Goal: Information Seeking & Learning: Learn about a topic

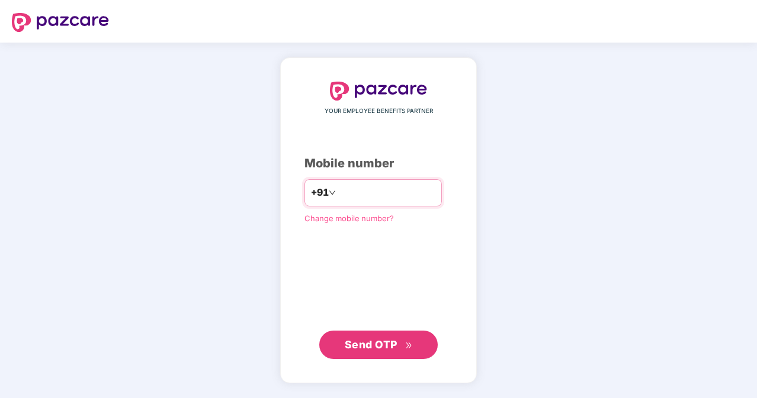
type input "**********"
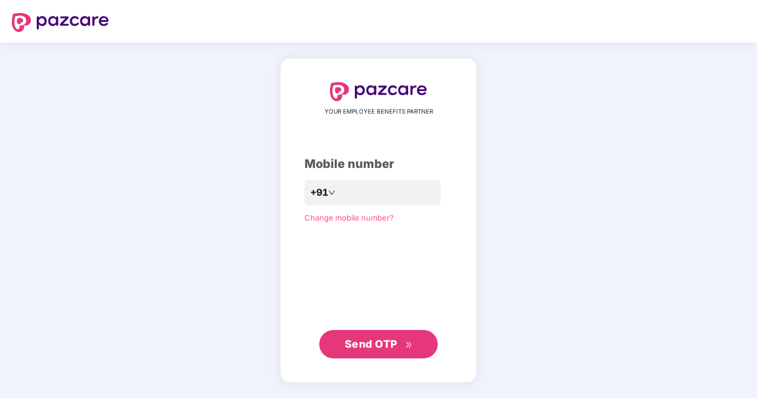
click at [374, 343] on span "Send OTP" at bounding box center [371, 344] width 53 height 12
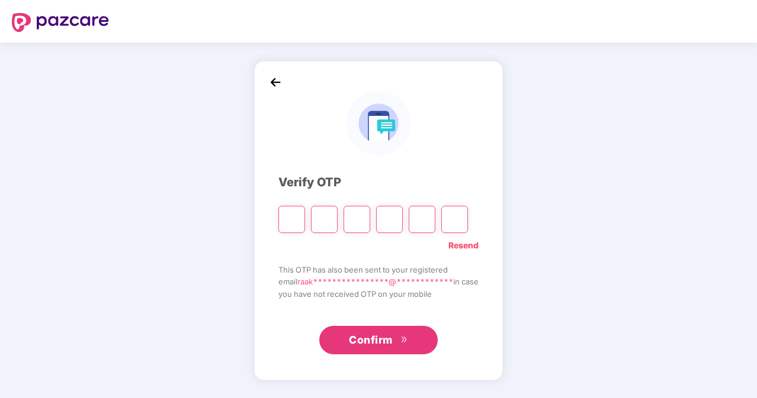
type input "*"
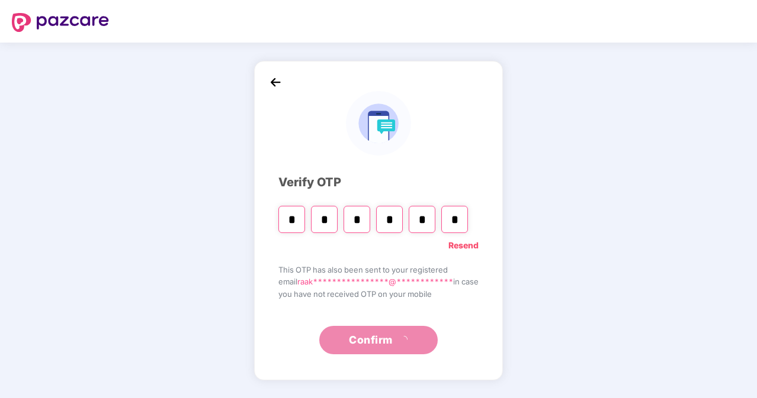
type input "*"
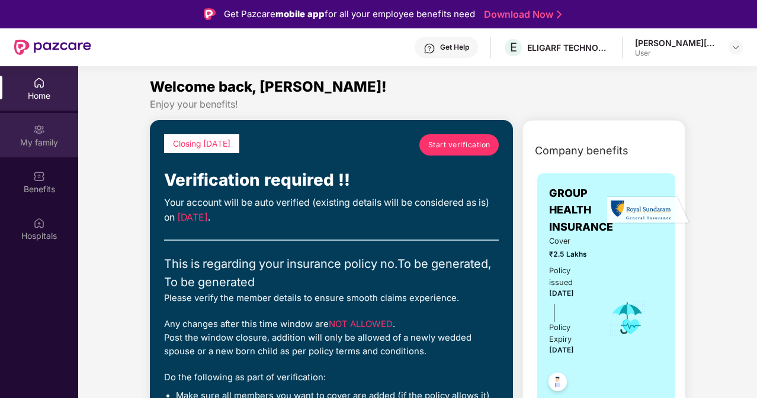
click at [48, 130] on div "My family" at bounding box center [39, 135] width 78 height 44
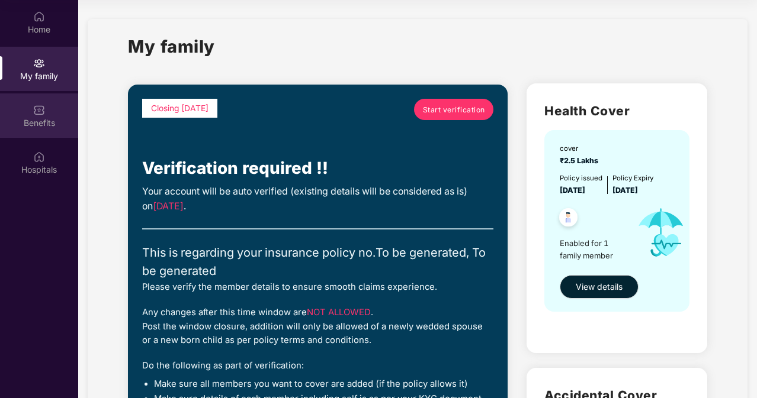
click at [50, 117] on div "Benefits" at bounding box center [39, 123] width 78 height 12
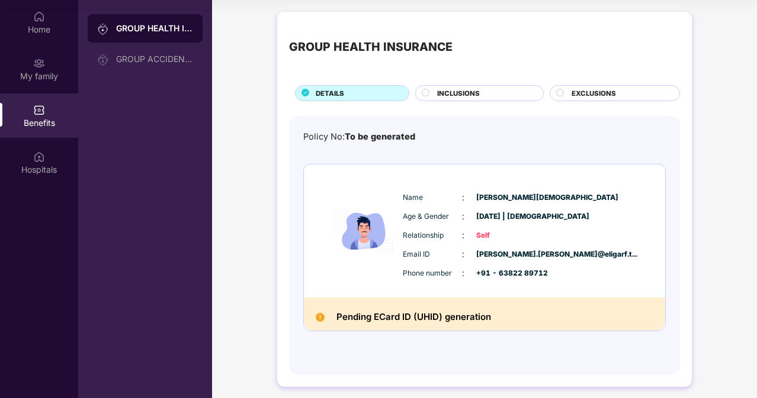
click at [471, 99] on div "INCLUSIONS" at bounding box center [484, 94] width 106 height 12
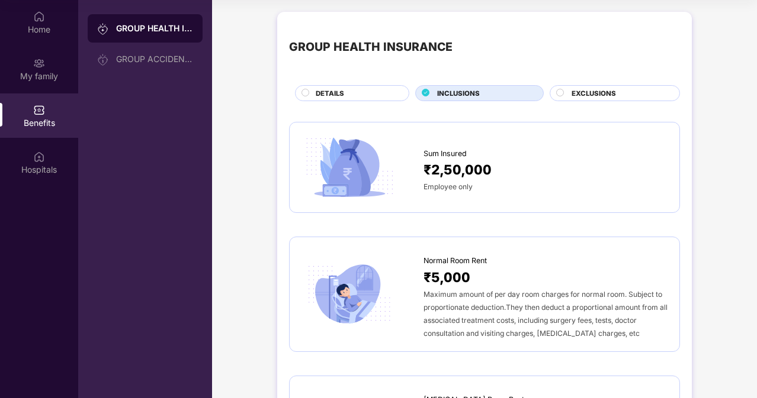
click at [472, 94] on span "INCLUSIONS" at bounding box center [458, 93] width 43 height 11
click at [589, 89] on span "EXCLUSIONS" at bounding box center [593, 93] width 44 height 11
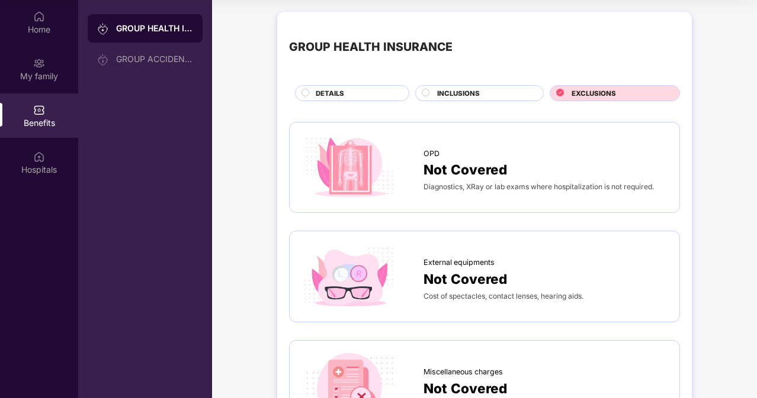
click at [489, 89] on div "INCLUSIONS" at bounding box center [484, 94] width 106 height 12
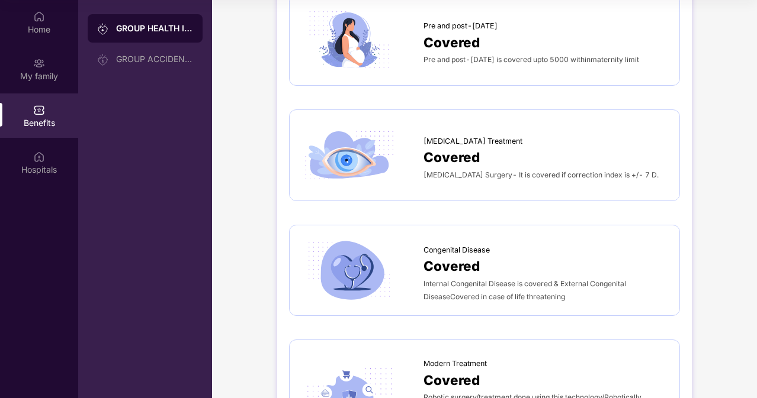
scroll to position [1961, 0]
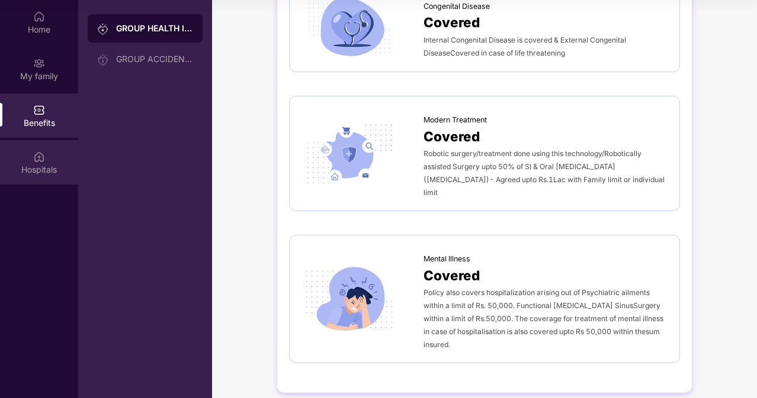
click at [27, 170] on div "Hospitals" at bounding box center [39, 170] width 78 height 12
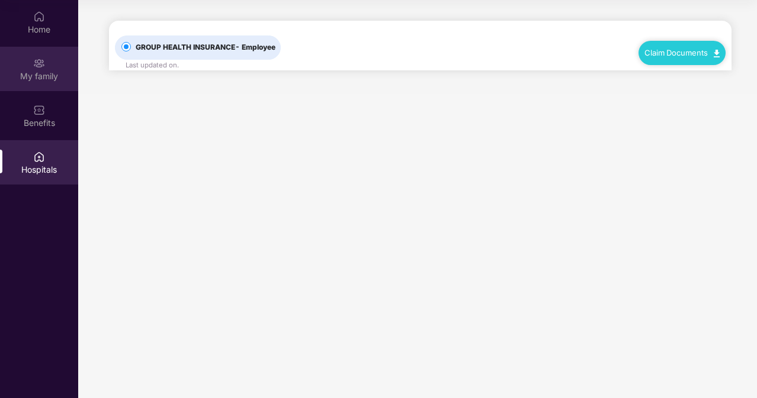
click at [24, 66] on div "My family" at bounding box center [39, 69] width 78 height 44
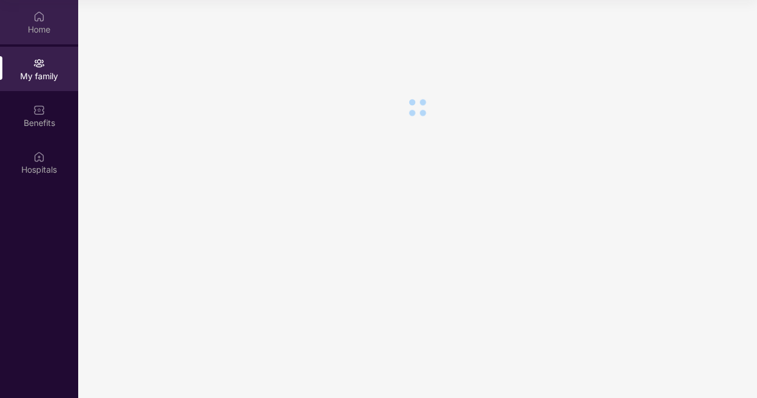
click at [50, 18] on div "Home" at bounding box center [39, 22] width 78 height 44
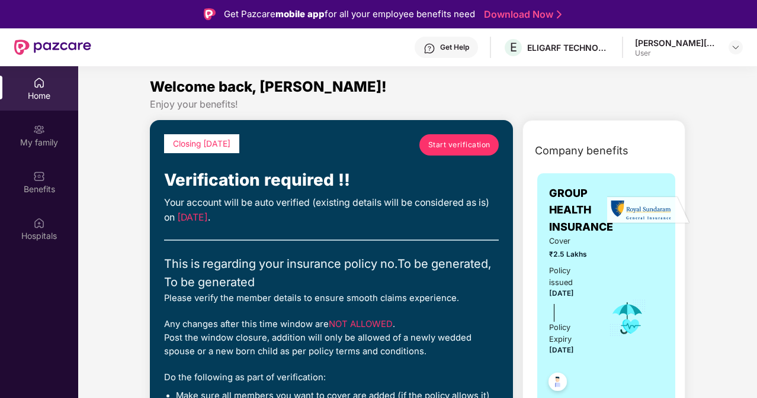
click at [742, 52] on div at bounding box center [735, 47] width 14 height 14
click at [738, 47] on img at bounding box center [735, 47] width 9 height 9
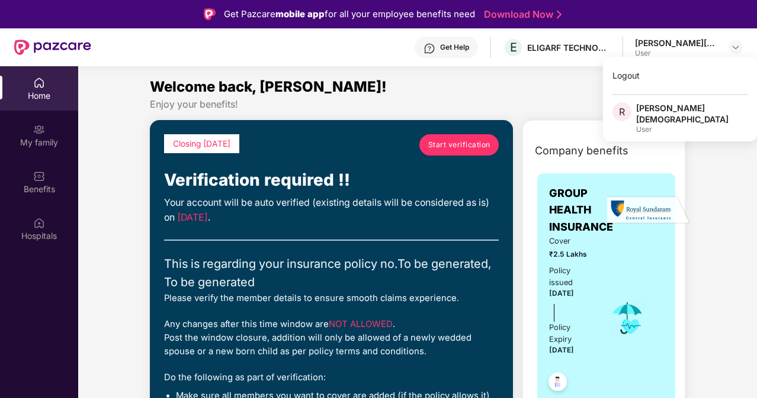
click at [518, 86] on div "Welcome back, [PERSON_NAME]!" at bounding box center [417, 87] width 535 height 22
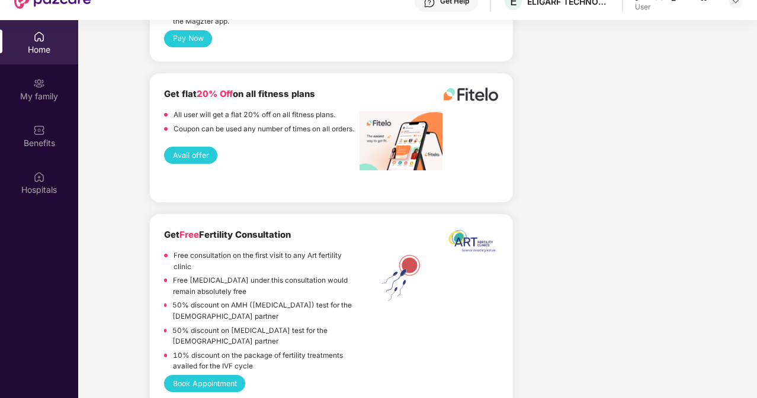
scroll to position [66, 0]
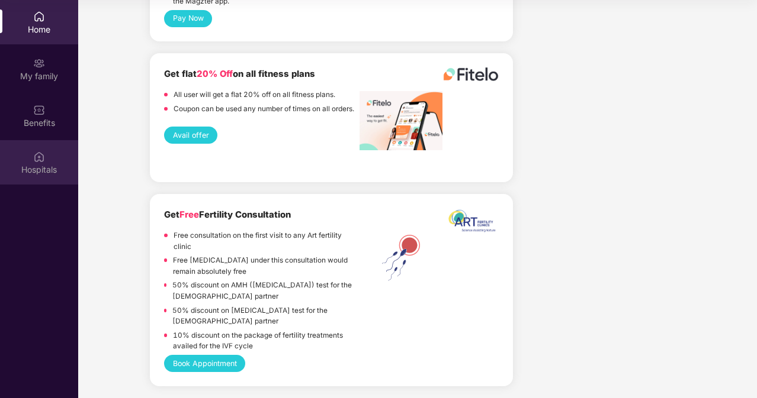
click at [29, 166] on div "Hospitals" at bounding box center [39, 170] width 78 height 12
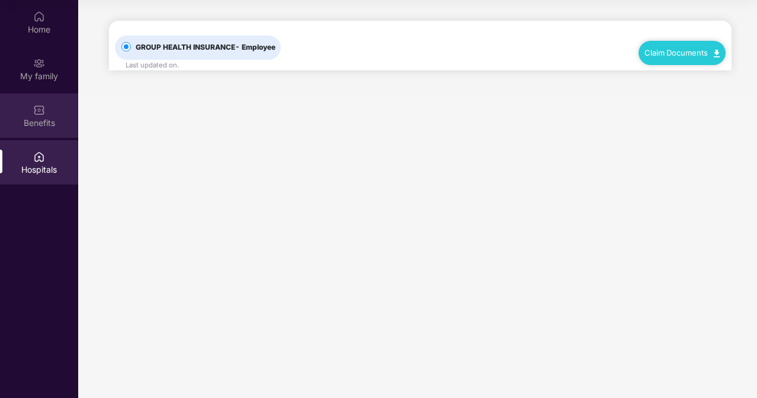
click at [54, 137] on div "Benefits" at bounding box center [39, 116] width 78 height 44
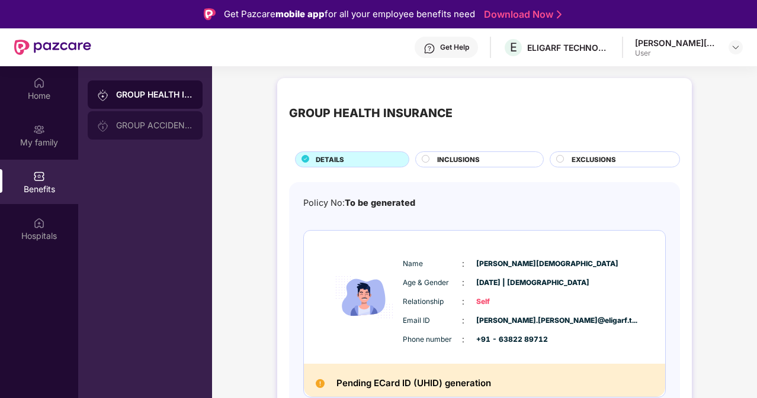
click at [172, 123] on div "GROUP ACCIDENTAL INSURANCE" at bounding box center [154, 125] width 77 height 9
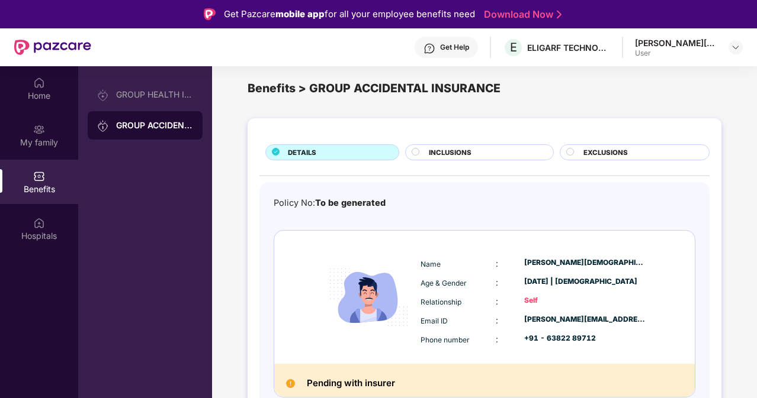
scroll to position [17, 0]
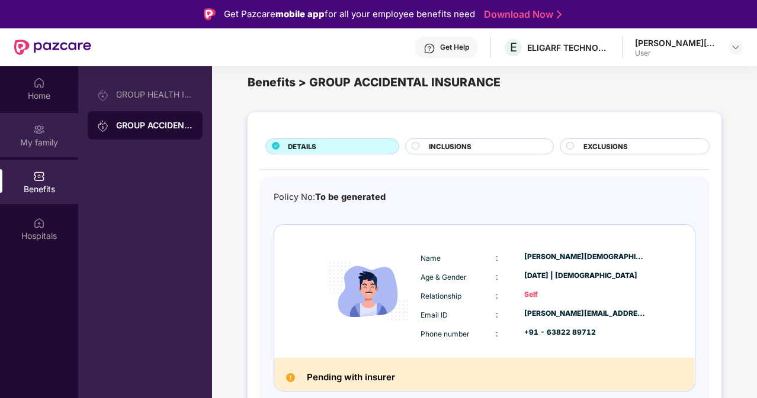
click at [70, 126] on div "My family" at bounding box center [39, 135] width 78 height 44
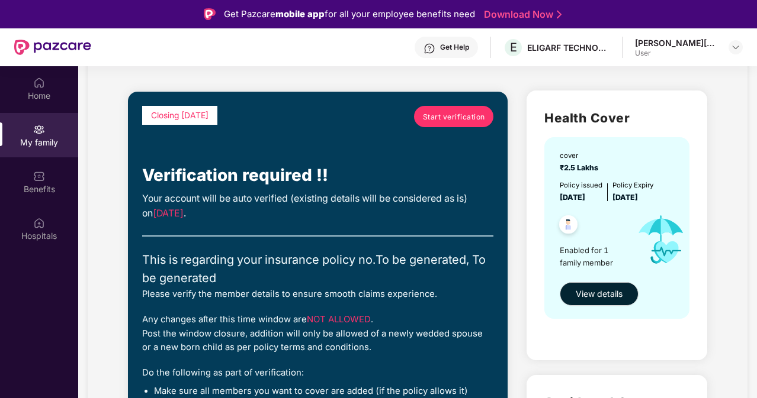
scroll to position [118, 0]
